Goal: Book appointment/travel/reservation

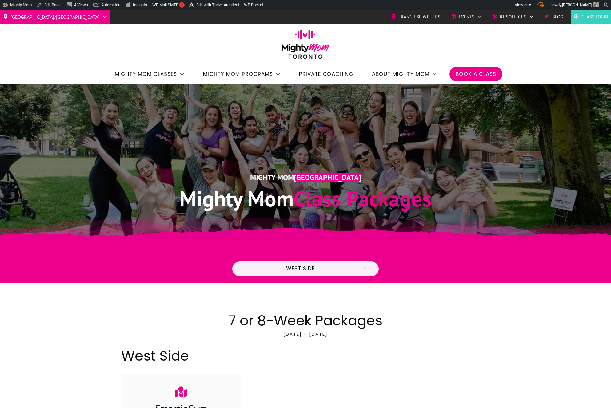
scroll to position [10, 0]
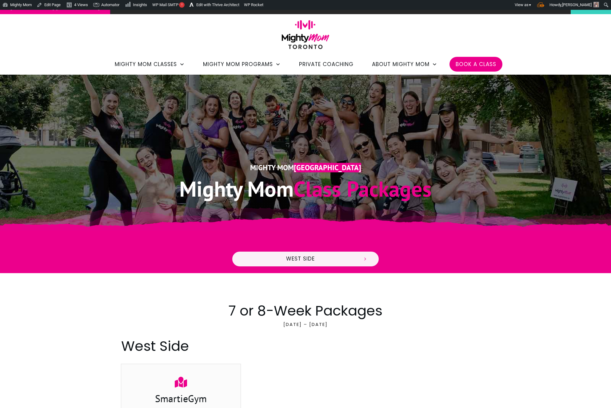
click at [249, 236] on div at bounding box center [305, 252] width 611 height 42
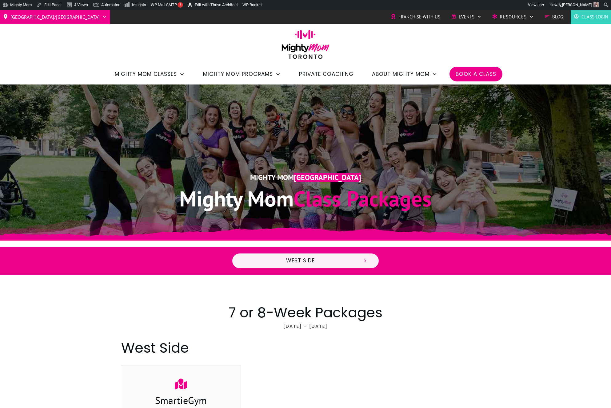
scroll to position [10, 0]
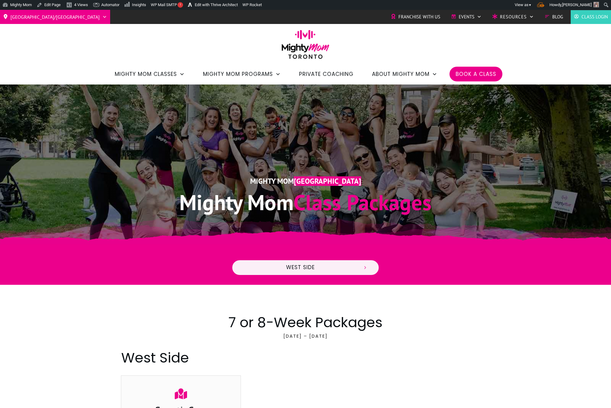
scroll to position [10, 0]
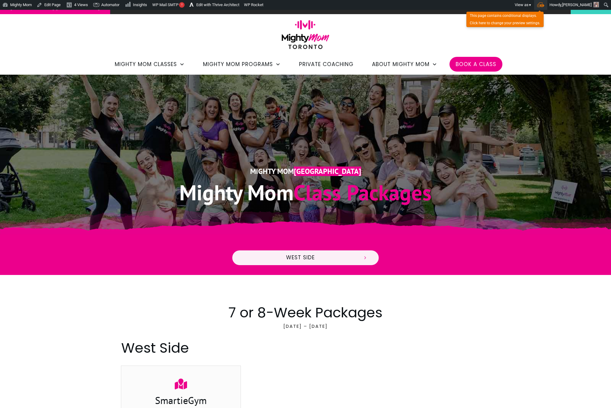
click at [547, 8] on div "Toolbar" at bounding box center [540, 5] width 13 height 10
click at [544, 6] on span "Toolbar" at bounding box center [540, 4] width 7 height 5
click at [540, 45] on input "Toolbar" at bounding box center [538, 46] width 4 height 4
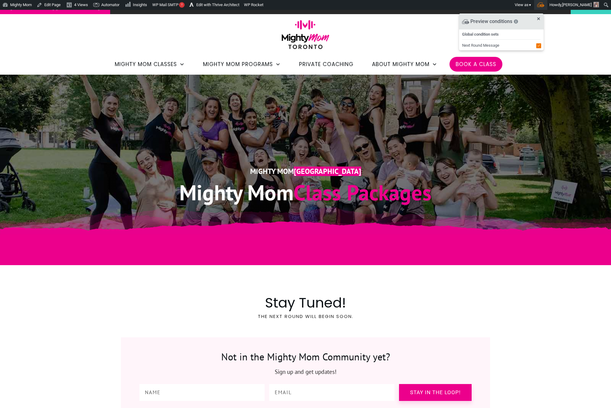
click at [540, 45] on input "Toolbar" at bounding box center [538, 46] width 4 height 4
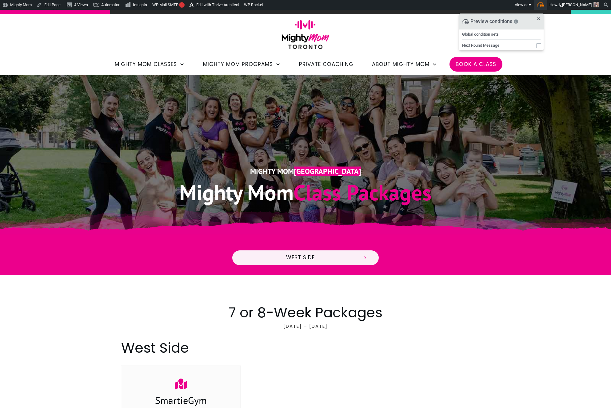
click at [540, 45] on input "Toolbar" at bounding box center [538, 46] width 4 height 4
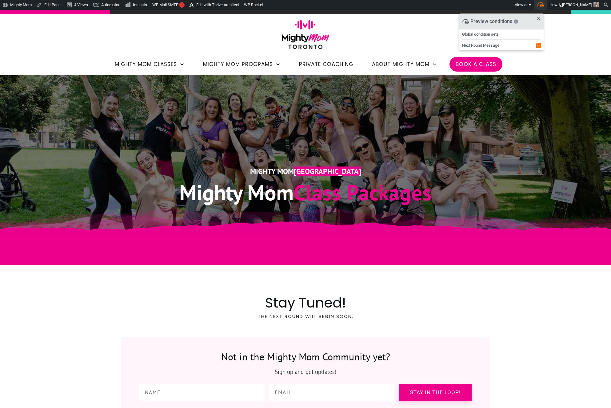
click at [540, 45] on input "Toolbar" at bounding box center [538, 46] width 4 height 4
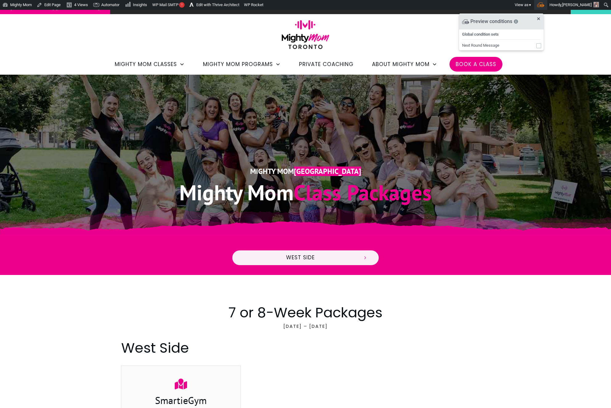
click at [540, 45] on input "Toolbar" at bounding box center [538, 46] width 4 height 4
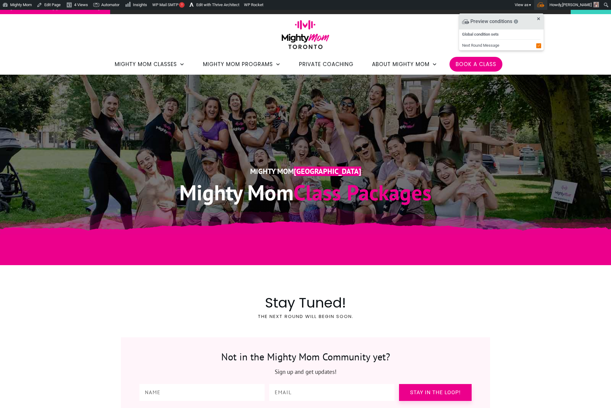
click at [540, 45] on input "Toolbar" at bounding box center [538, 46] width 4 height 4
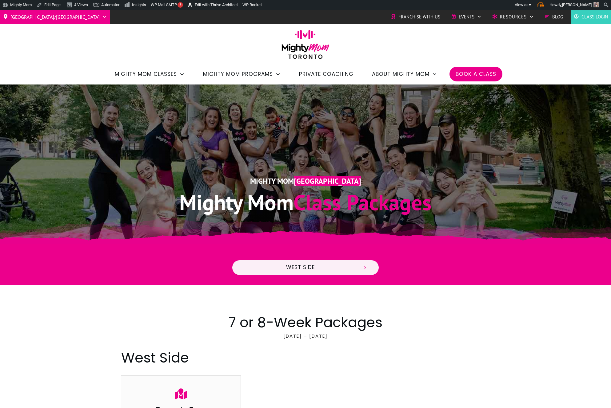
scroll to position [10, 0]
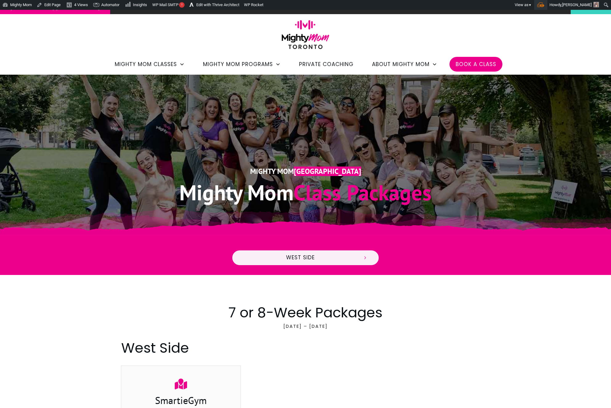
click at [547, 4] on div "Toolbar" at bounding box center [540, 5] width 13 height 10
click at [544, 5] on span "Toolbar" at bounding box center [540, 4] width 7 height 5
click at [540, 47] on input "Toolbar" at bounding box center [538, 46] width 4 height 4
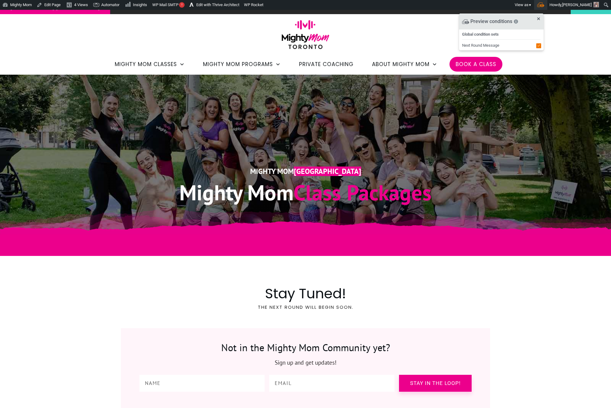
click at [540, 47] on input "Toolbar" at bounding box center [538, 46] width 4 height 4
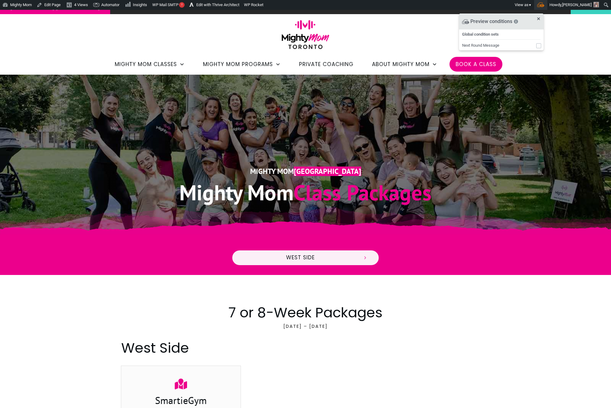
click at [540, 47] on input "Toolbar" at bounding box center [538, 46] width 4 height 4
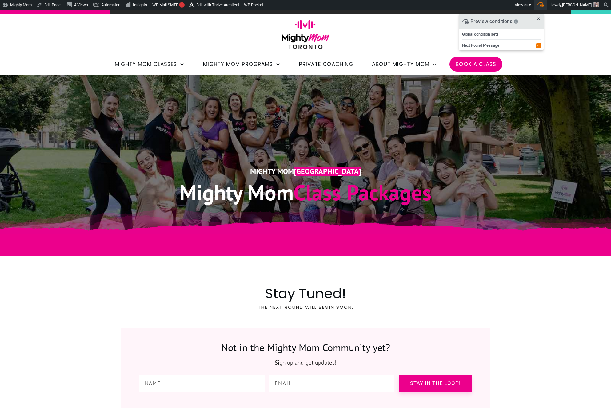
click at [540, 47] on input "Toolbar" at bounding box center [538, 46] width 4 height 4
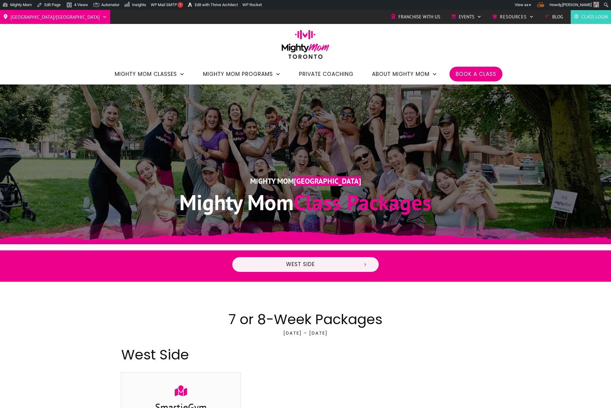
scroll to position [10, 0]
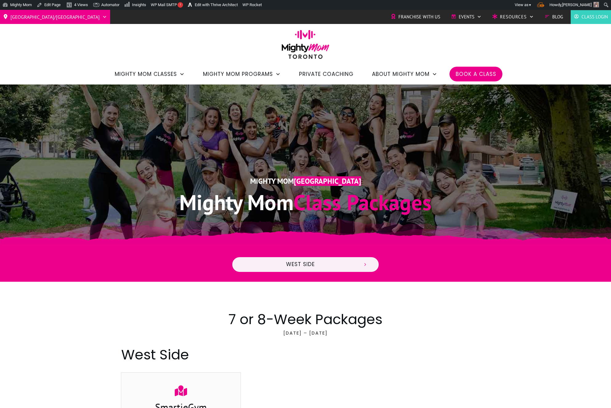
scroll to position [10, 0]
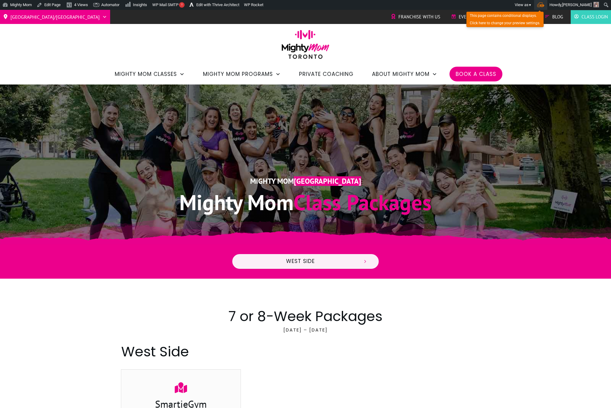
click at [547, 5] on div "Toolbar" at bounding box center [540, 5] width 13 height 10
click at [544, 7] on span "Toolbar" at bounding box center [540, 4] width 7 height 5
click at [540, 44] on input "Toolbar" at bounding box center [538, 46] width 4 height 4
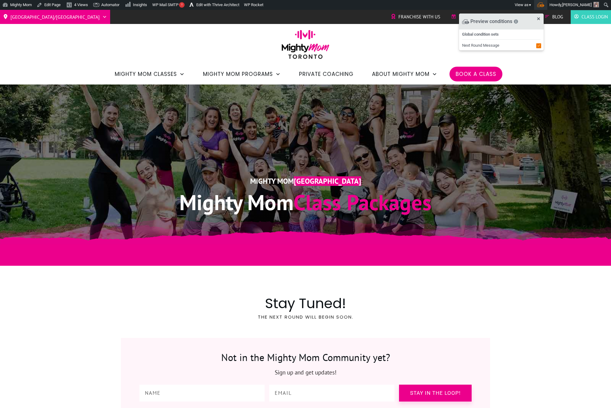
click at [540, 44] on input "Toolbar" at bounding box center [538, 46] width 4 height 4
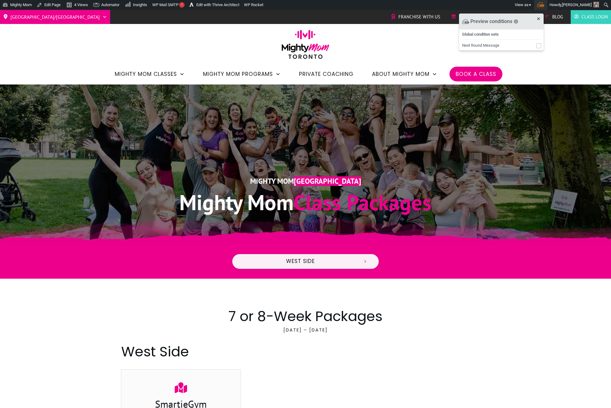
click at [540, 44] on input "Toolbar" at bounding box center [538, 46] width 4 height 4
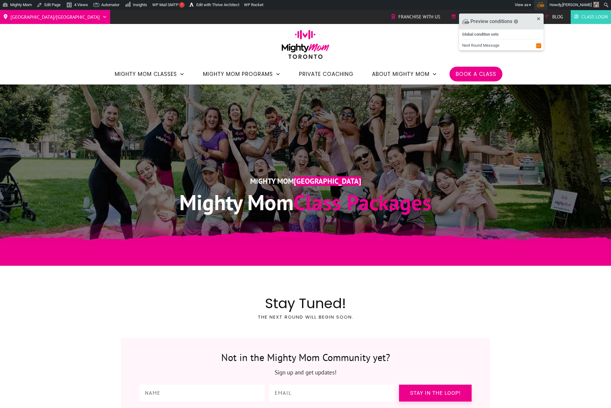
click at [540, 44] on input "Toolbar" at bounding box center [538, 46] width 4 height 4
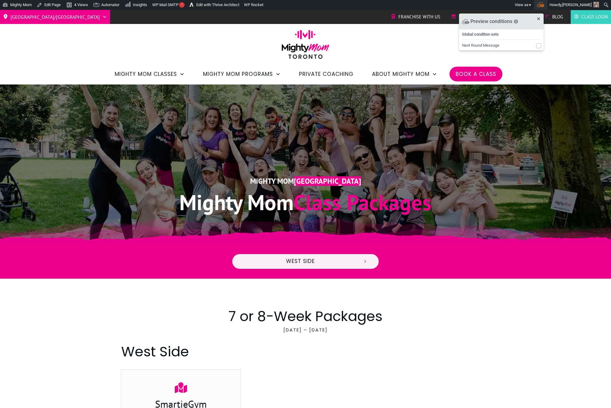
click at [540, 44] on input "Toolbar" at bounding box center [538, 46] width 4 height 4
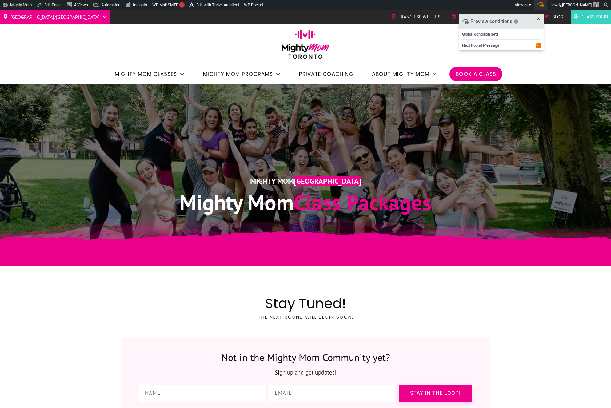
click at [540, 44] on input "Toolbar" at bounding box center [538, 46] width 4 height 4
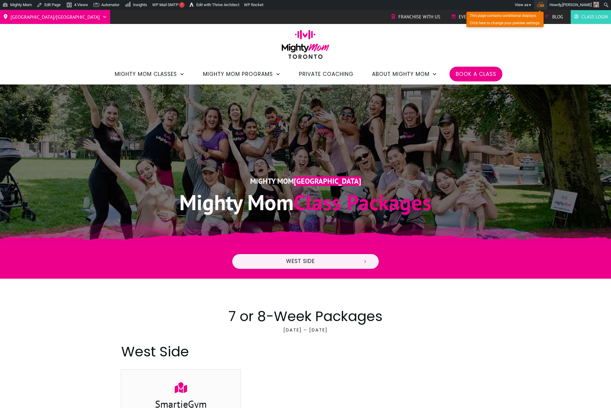
click at [544, 5] on span "Toolbar" at bounding box center [540, 4] width 7 height 5
click at [540, 45] on input "Toolbar" at bounding box center [538, 46] width 4 height 4
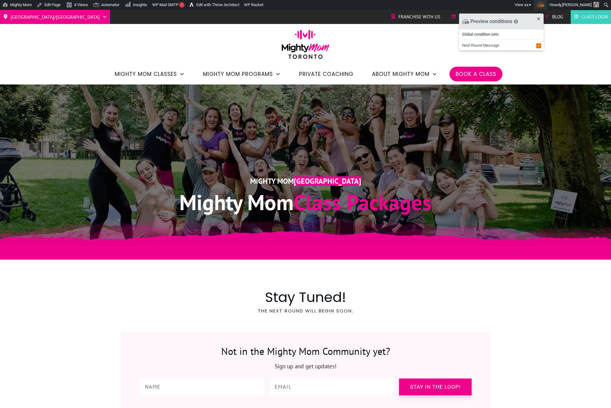
click at [540, 45] on input "Toolbar" at bounding box center [538, 46] width 4 height 4
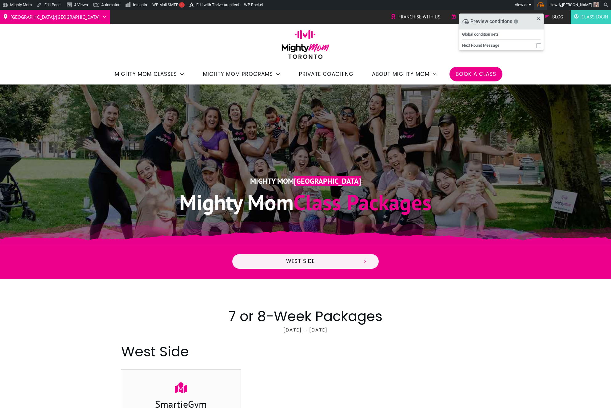
click at [540, 45] on input "Toolbar" at bounding box center [538, 46] width 4 height 4
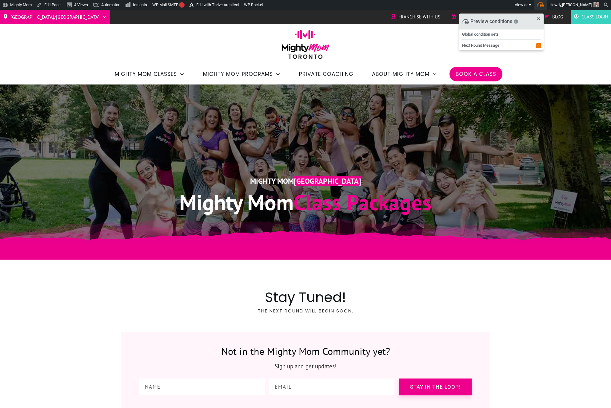
click at [540, 45] on input "Toolbar" at bounding box center [538, 46] width 4 height 4
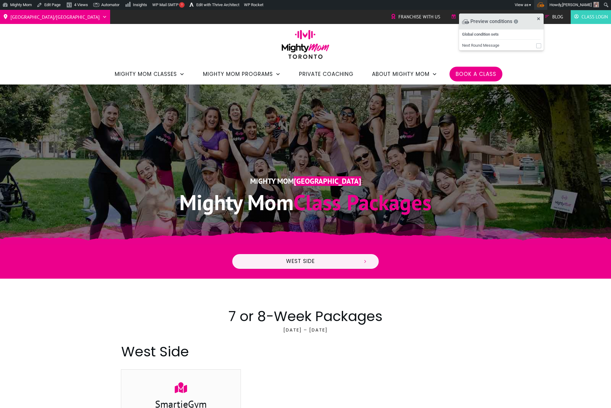
click at [540, 45] on input "Toolbar" at bounding box center [538, 46] width 4 height 4
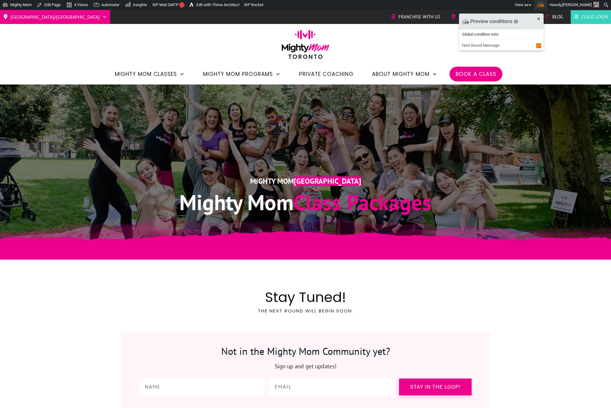
click at [540, 45] on input "Toolbar" at bounding box center [538, 46] width 4 height 4
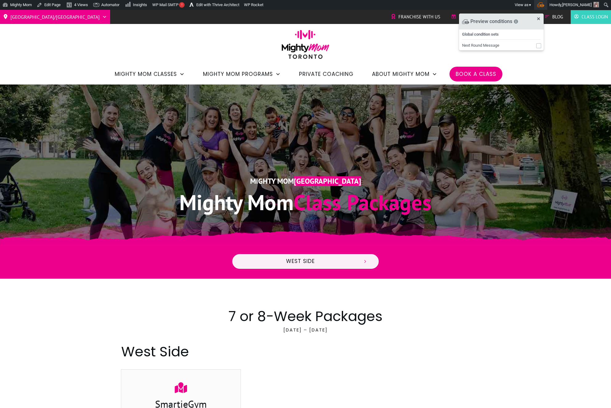
click at [540, 45] on input "Toolbar" at bounding box center [538, 46] width 4 height 4
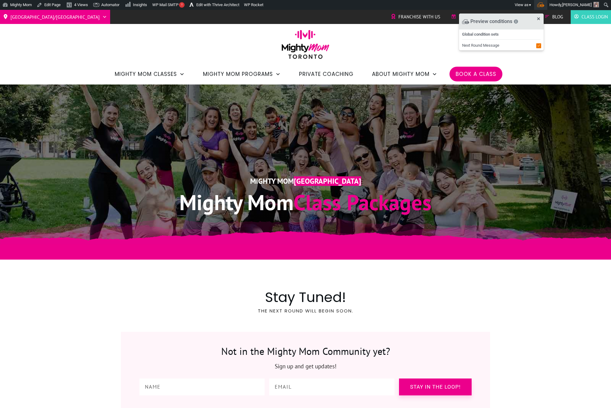
click at [540, 45] on input "Toolbar" at bounding box center [538, 46] width 4 height 4
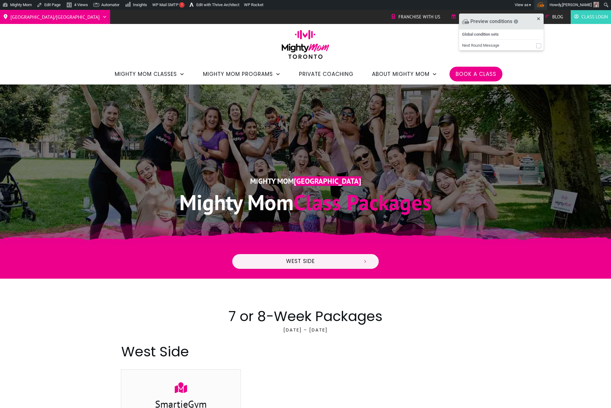
click at [540, 45] on input "Toolbar" at bounding box center [538, 46] width 4 height 4
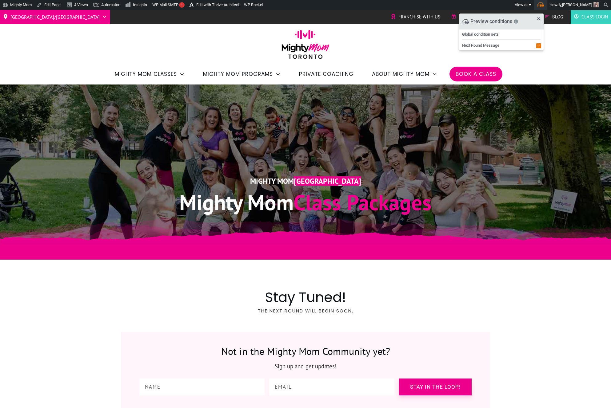
click at [540, 45] on input "Toolbar" at bounding box center [538, 46] width 4 height 4
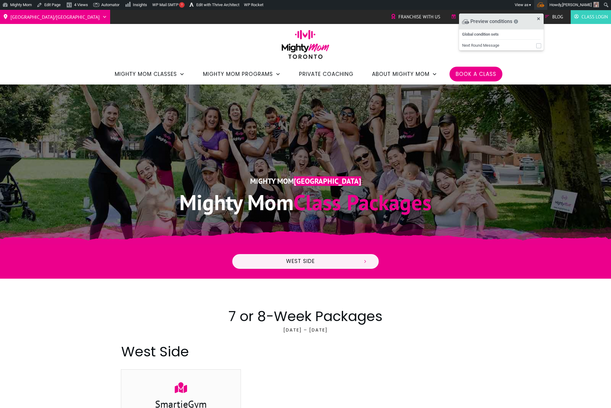
click at [540, 45] on input "Toolbar" at bounding box center [538, 46] width 4 height 4
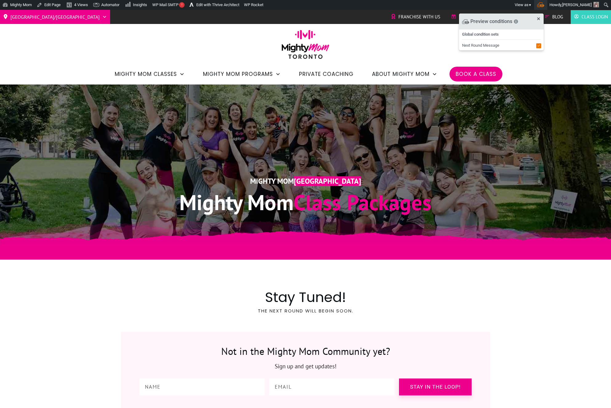
click at [540, 45] on input "Toolbar" at bounding box center [538, 46] width 4 height 4
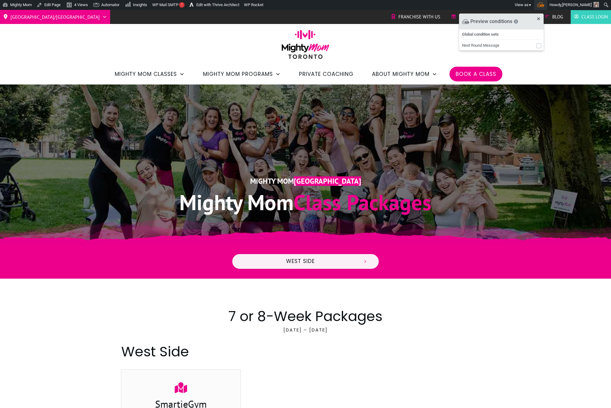
click at [540, 45] on input "Toolbar" at bounding box center [538, 46] width 4 height 4
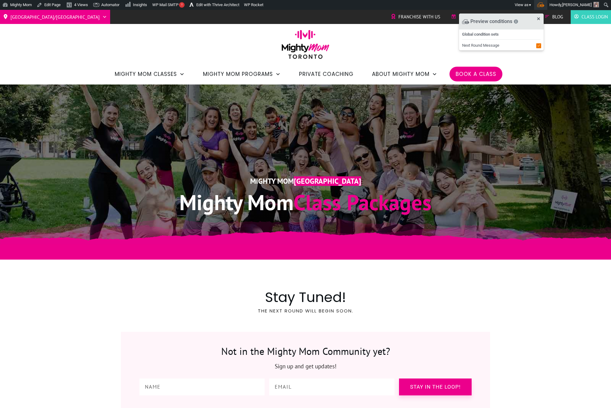
click at [540, 45] on input "Toolbar" at bounding box center [538, 46] width 4 height 4
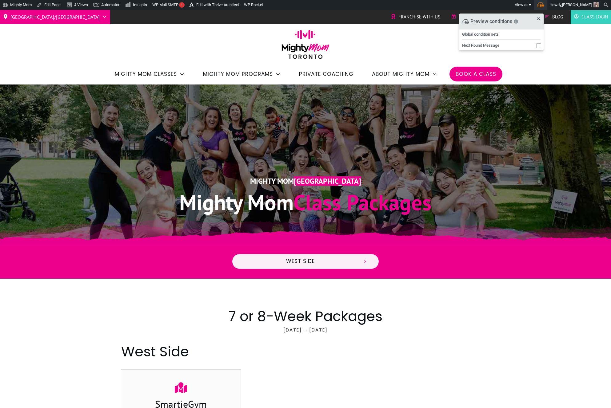
click at [540, 45] on input "Toolbar" at bounding box center [538, 46] width 4 height 4
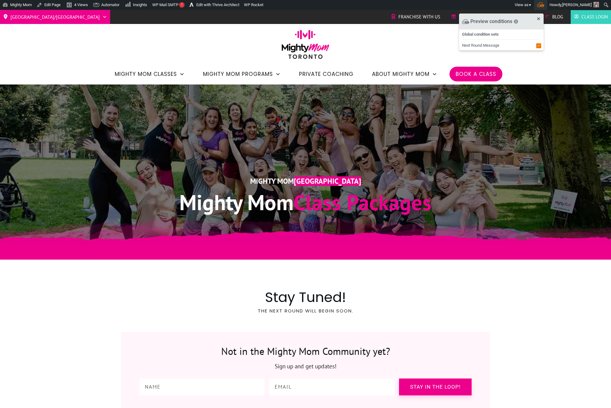
click at [540, 45] on input "Toolbar" at bounding box center [538, 46] width 4 height 4
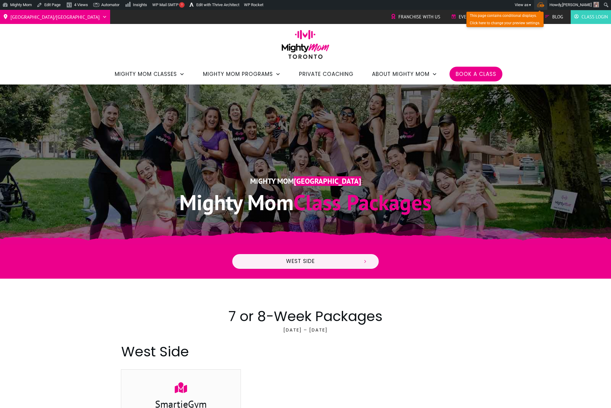
click at [544, 5] on span "Toolbar" at bounding box center [540, 4] width 7 height 5
click at [544, 6] on span "Toolbar" at bounding box center [540, 4] width 7 height 5
click at [540, 44] on input "Toolbar" at bounding box center [538, 46] width 4 height 4
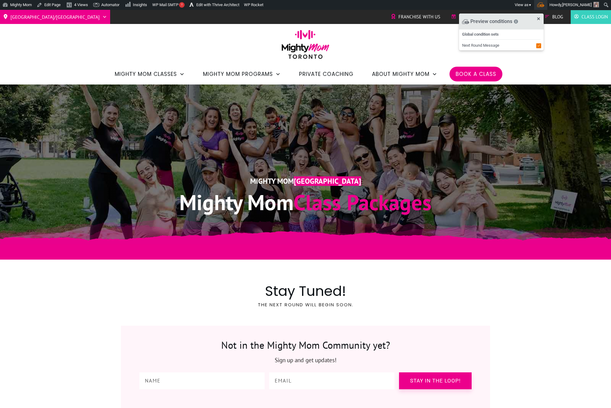
click at [540, 44] on input "Toolbar" at bounding box center [538, 46] width 4 height 4
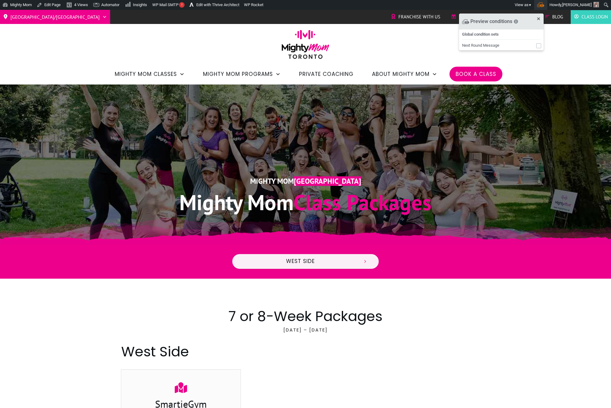
click at [540, 44] on input "Toolbar" at bounding box center [538, 46] width 4 height 4
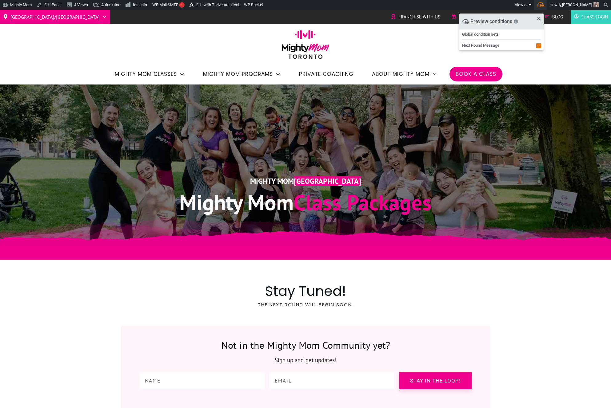
click at [540, 44] on input "Toolbar" at bounding box center [538, 46] width 4 height 4
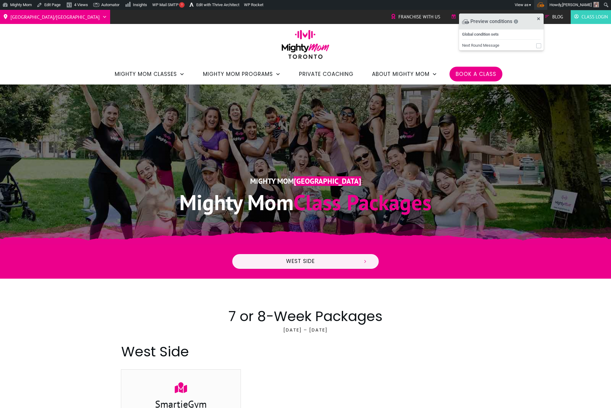
click at [540, 44] on input "Toolbar" at bounding box center [538, 46] width 4 height 4
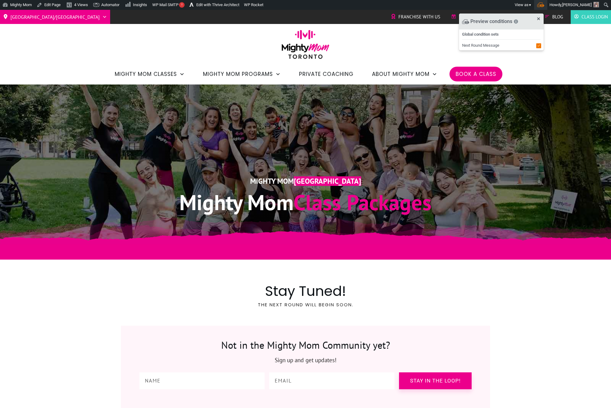
click at [540, 44] on input "Toolbar" at bounding box center [538, 46] width 4 height 4
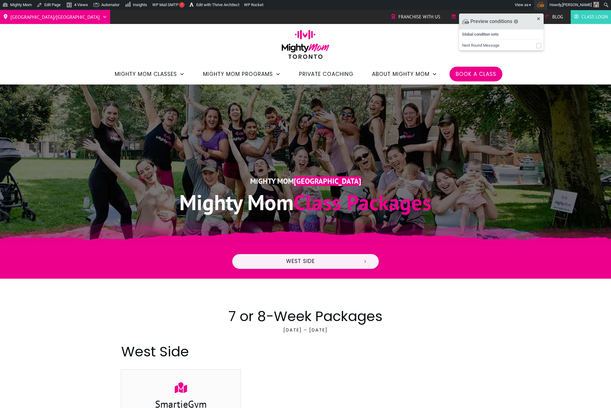
click at [540, 44] on input "Toolbar" at bounding box center [538, 46] width 4 height 4
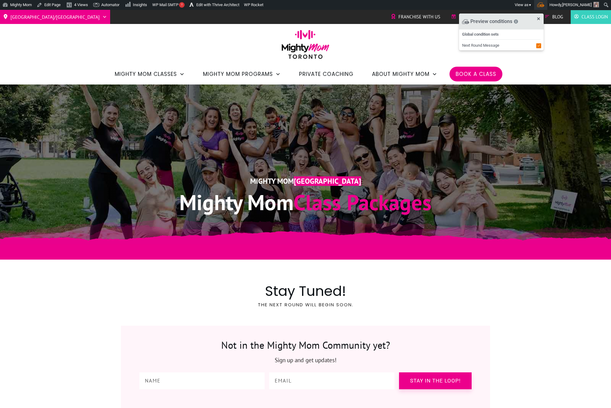
click at [391, 129] on div "Mighty Mom Toronto Mighty Mom Class Packages" at bounding box center [305, 164] width 369 height 117
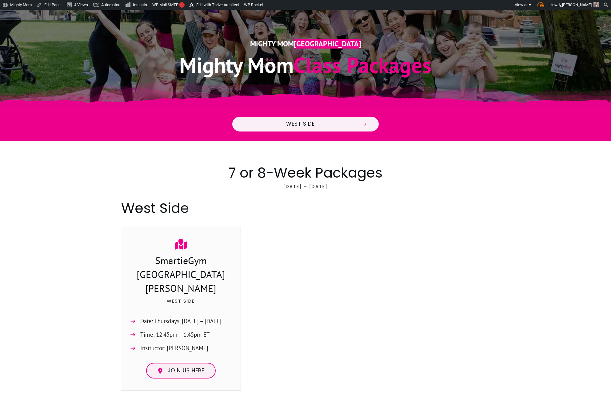
scroll to position [120, 0]
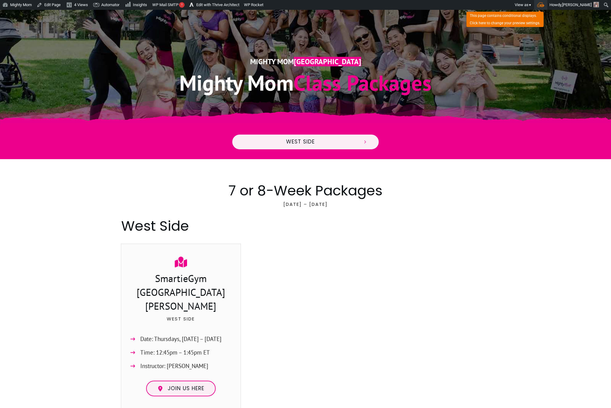
click at [544, 6] on span "Toolbar" at bounding box center [540, 4] width 7 height 5
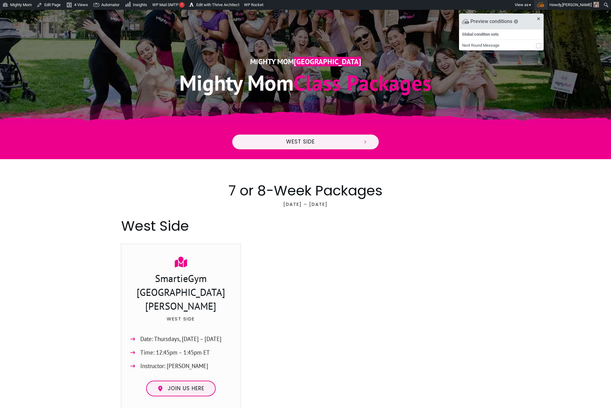
click at [540, 46] on input "Toolbar" at bounding box center [538, 46] width 4 height 4
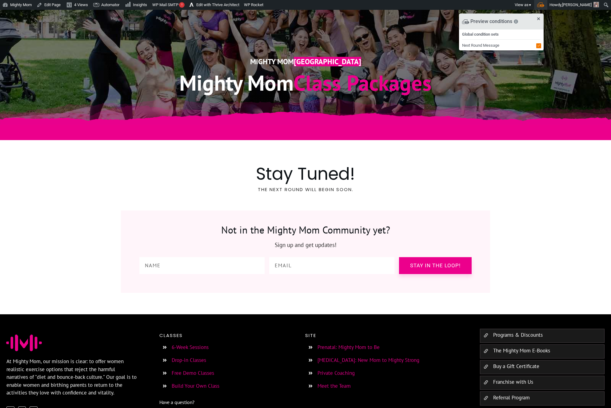
click at [540, 46] on input "Toolbar" at bounding box center [538, 46] width 4 height 4
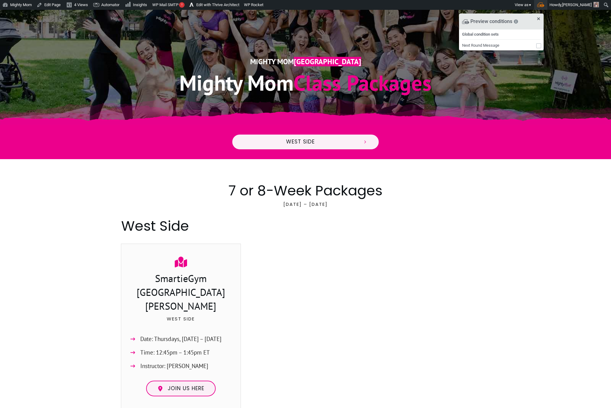
click at [540, 46] on input "Toolbar" at bounding box center [538, 46] width 4 height 4
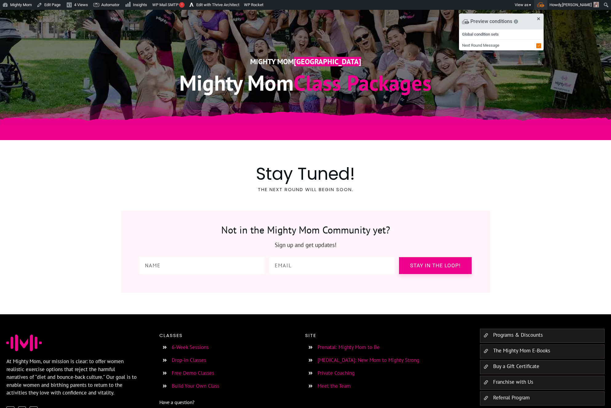
click at [540, 46] on input "Toolbar" at bounding box center [538, 46] width 4 height 4
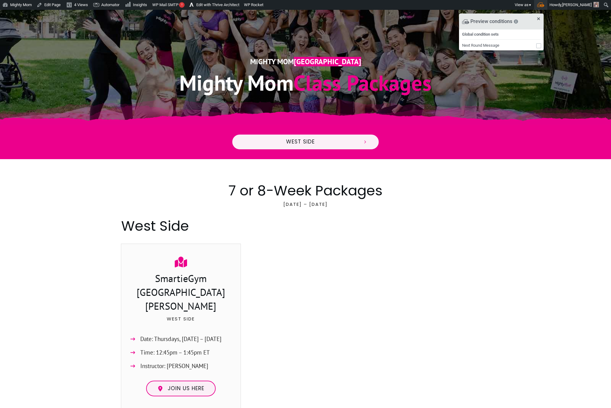
click at [540, 46] on input "Toolbar" at bounding box center [538, 46] width 4 height 4
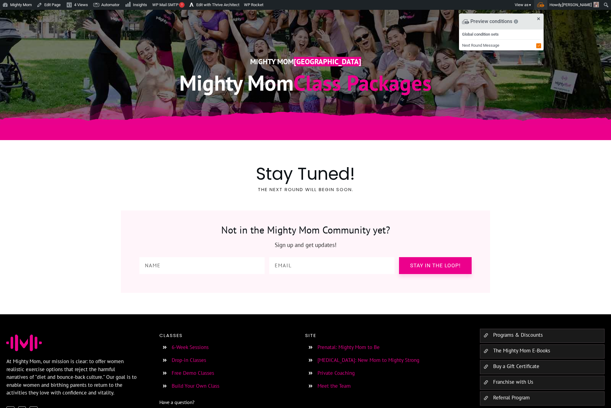
click at [540, 46] on input "Toolbar" at bounding box center [538, 46] width 4 height 4
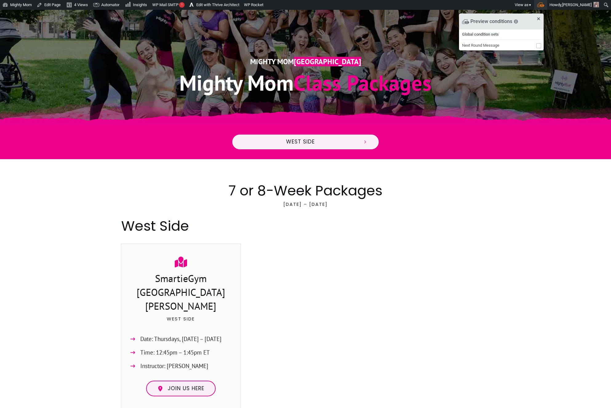
click at [540, 46] on input "Toolbar" at bounding box center [538, 46] width 4 height 4
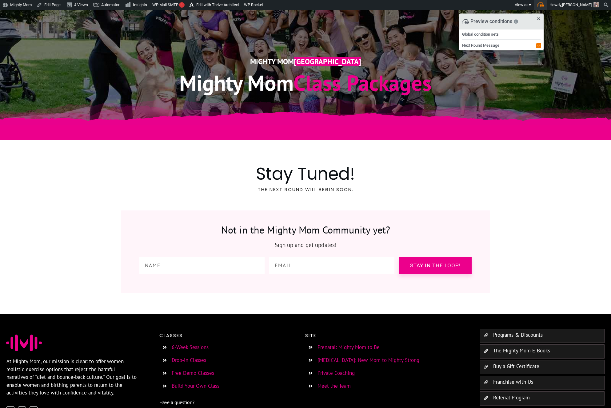
click at [540, 46] on input "Toolbar" at bounding box center [538, 46] width 4 height 4
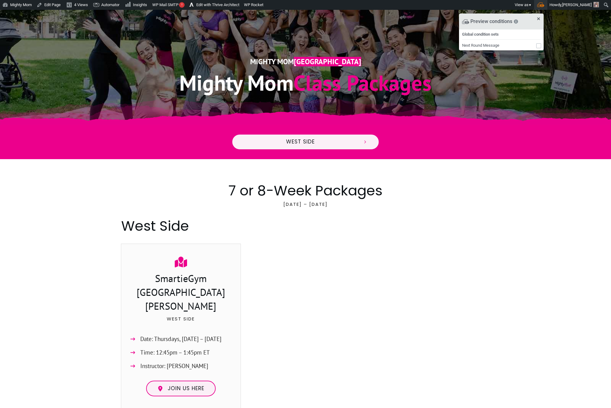
click at [540, 46] on input "Toolbar" at bounding box center [538, 46] width 4 height 4
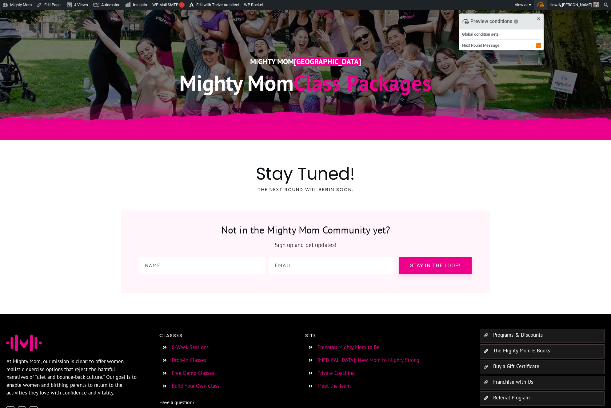
click at [540, 46] on input "Toolbar" at bounding box center [538, 46] width 4 height 4
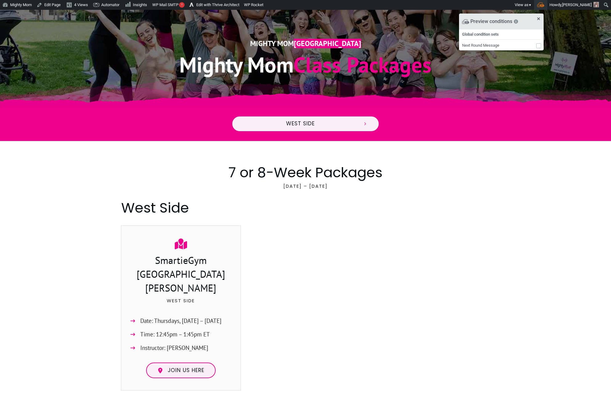
scroll to position [0, 0]
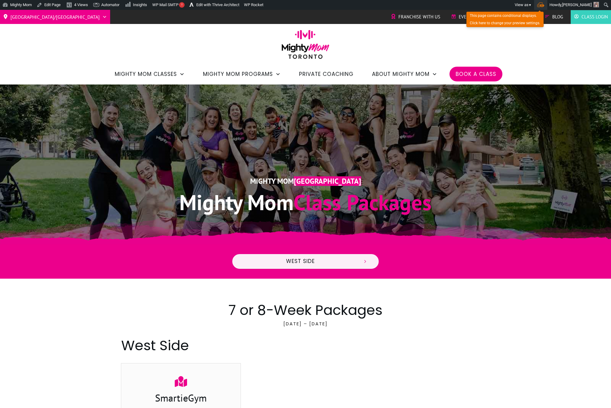
click at [547, 6] on div "Toolbar" at bounding box center [540, 5] width 13 height 10
click at [547, 7] on div "Toolbar" at bounding box center [540, 5] width 13 height 10
click at [547, 8] on div "Toolbar" at bounding box center [540, 5] width 13 height 10
click at [544, 4] on span "Toolbar" at bounding box center [540, 4] width 7 height 5
click at [540, 45] on input "Toolbar" at bounding box center [538, 46] width 4 height 4
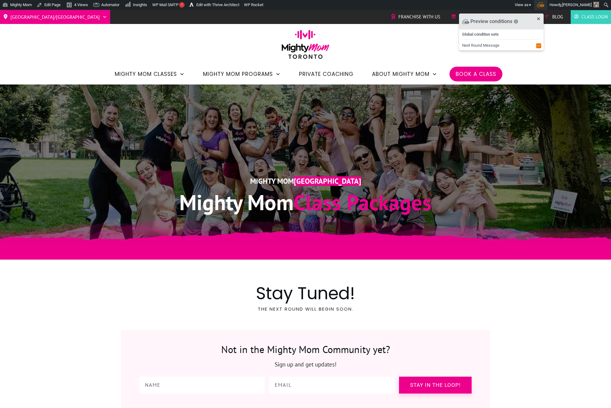
click at [540, 46] on input "Toolbar" at bounding box center [538, 46] width 4 height 4
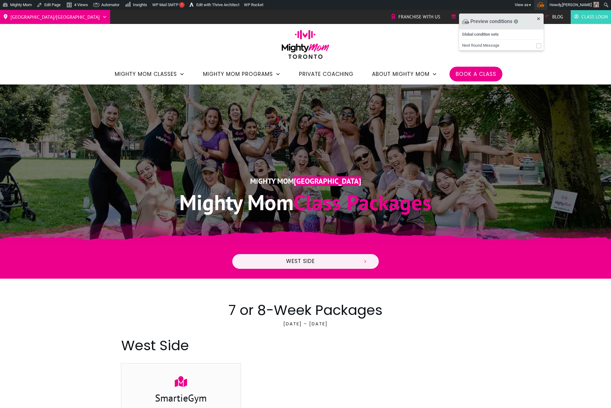
click at [540, 46] on input "Toolbar" at bounding box center [538, 46] width 4 height 4
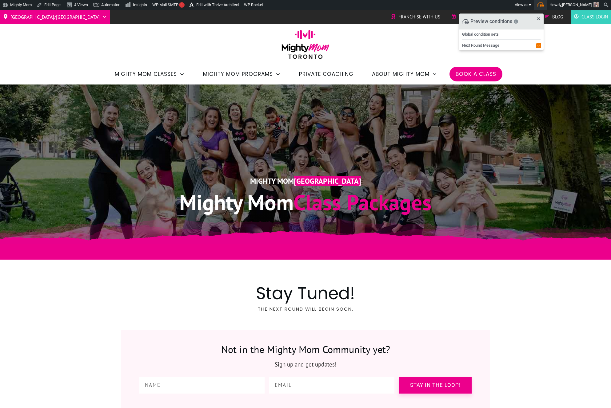
click at [540, 46] on input "Toolbar" at bounding box center [538, 46] width 4 height 4
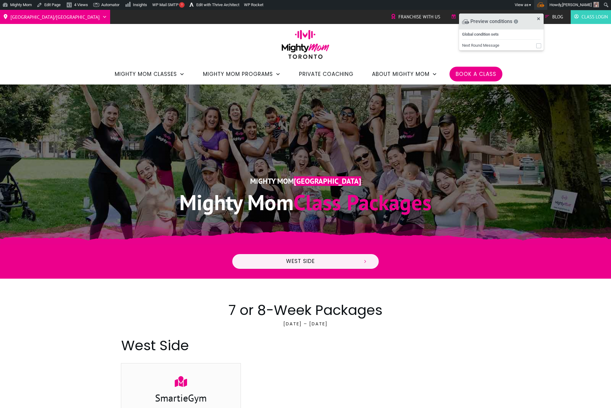
click at [540, 46] on input "Toolbar" at bounding box center [538, 46] width 4 height 4
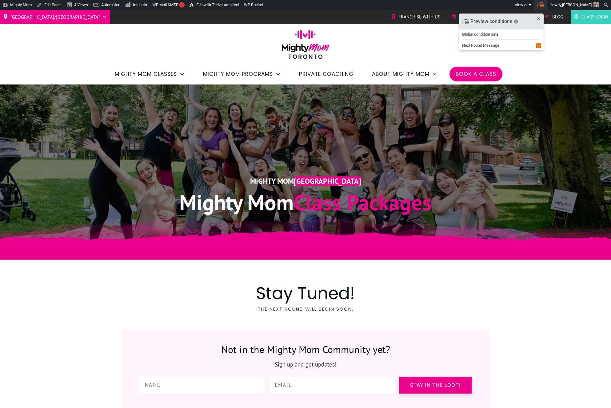
click at [540, 46] on input "Toolbar" at bounding box center [538, 46] width 4 height 4
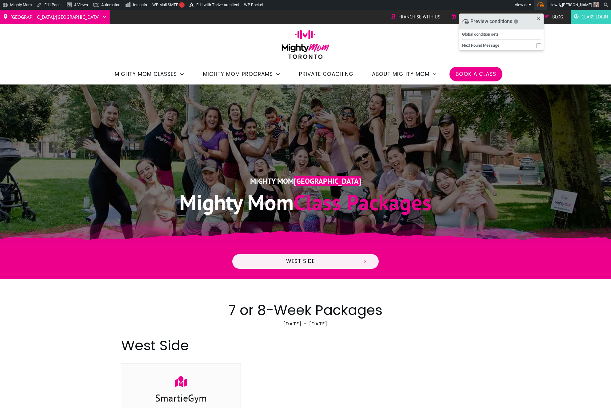
click at [540, 46] on input "Toolbar" at bounding box center [538, 46] width 4 height 4
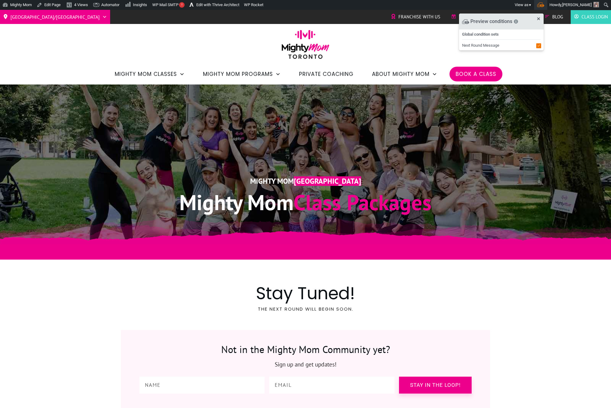
click at [511, 164] on div ".p19211f35f0d{opacity:0.15;}.p19211f35f11{opacity:0.2;}" at bounding box center [305, 165] width 611 height 160
click at [468, 73] on span "Book a Class" at bounding box center [475, 74] width 41 height 10
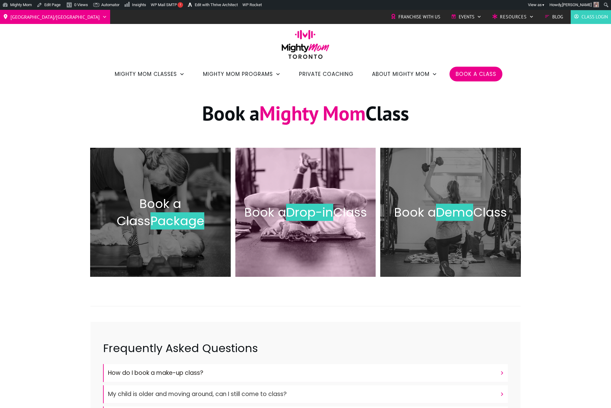
click at [258, 184] on div "Book a Drop-in Class" at bounding box center [305, 212] width 128 height 117
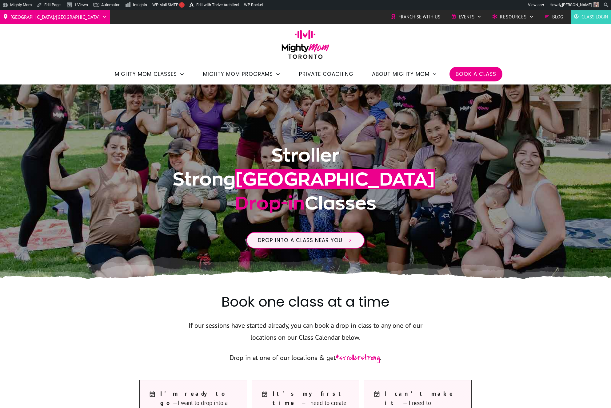
click at [316, 44] on img at bounding box center [305, 47] width 54 height 34
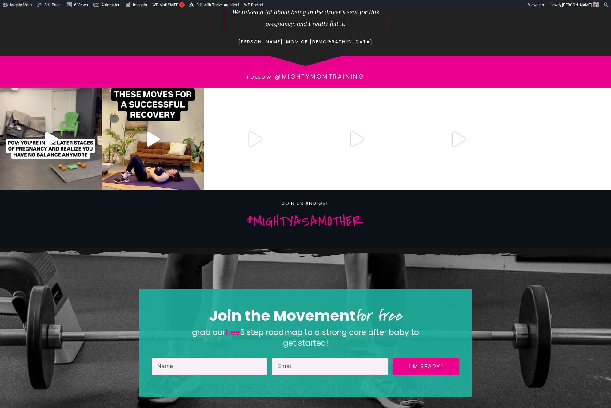
scroll to position [737, 0]
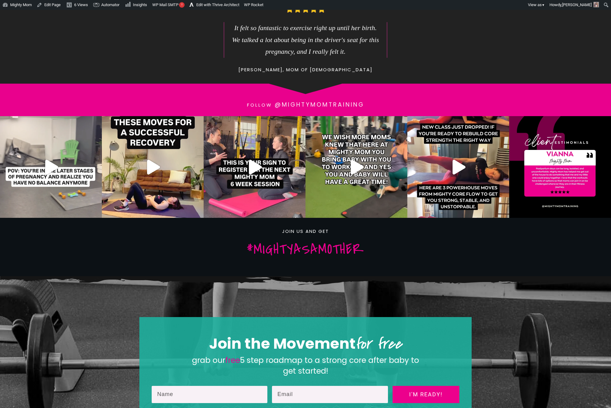
click at [67, 137] on img at bounding box center [51, 167] width 102 height 102
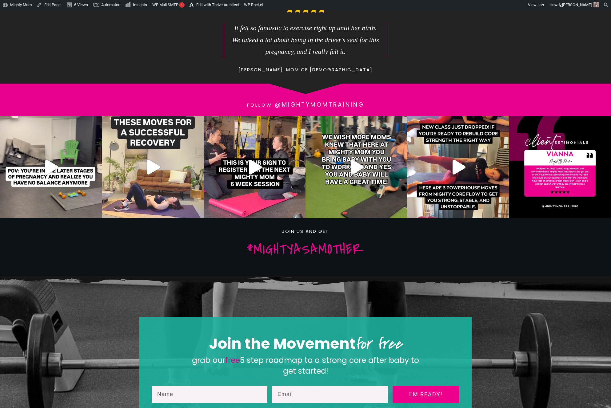
click at [150, 128] on img at bounding box center [153, 167] width 102 height 102
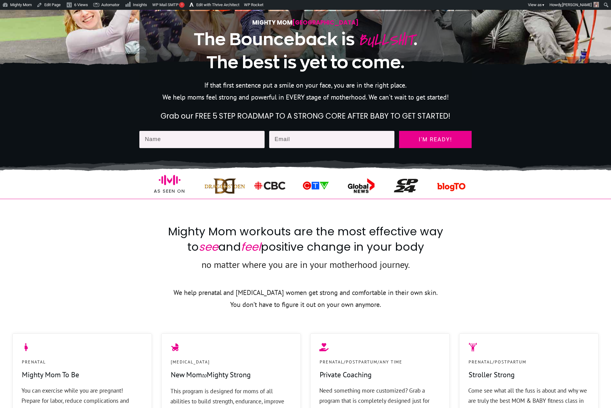
scroll to position [0, 0]
